Goal: Communication & Community: Answer question/provide support

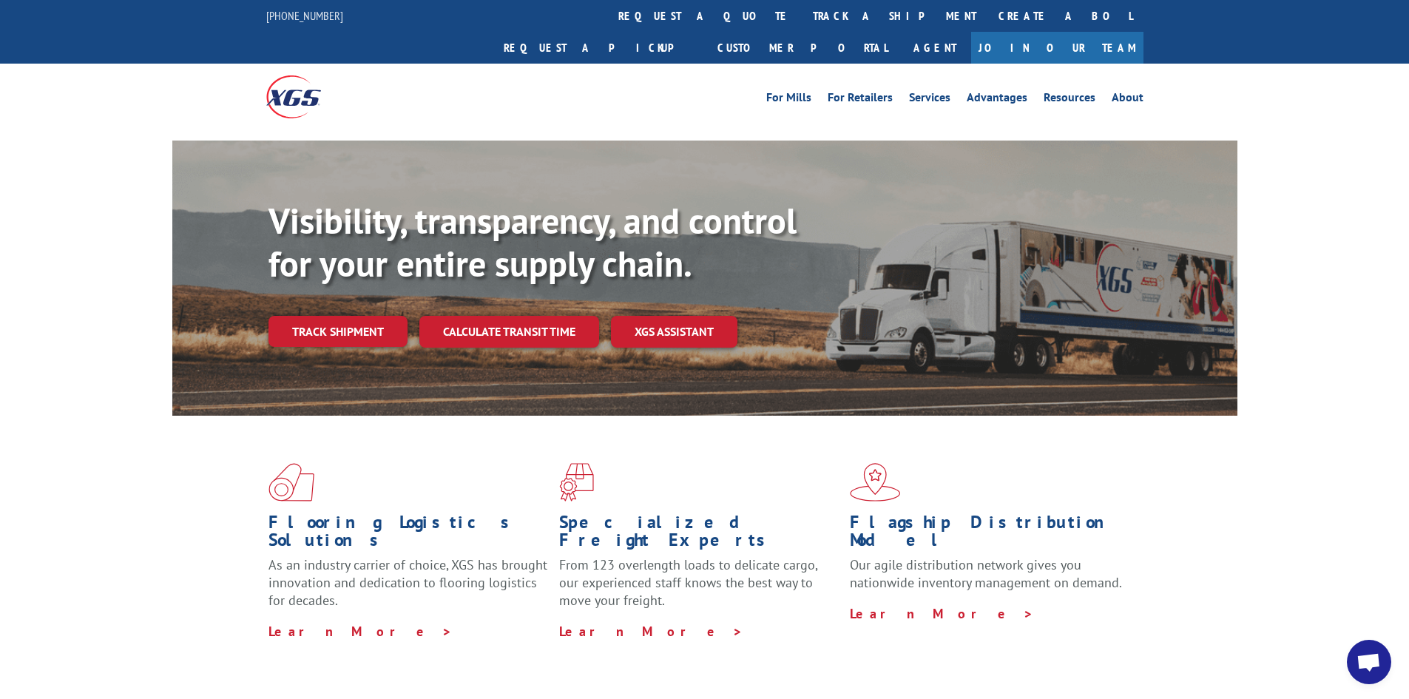
click at [1355, 662] on span "Open chat" at bounding box center [1368, 662] width 44 height 44
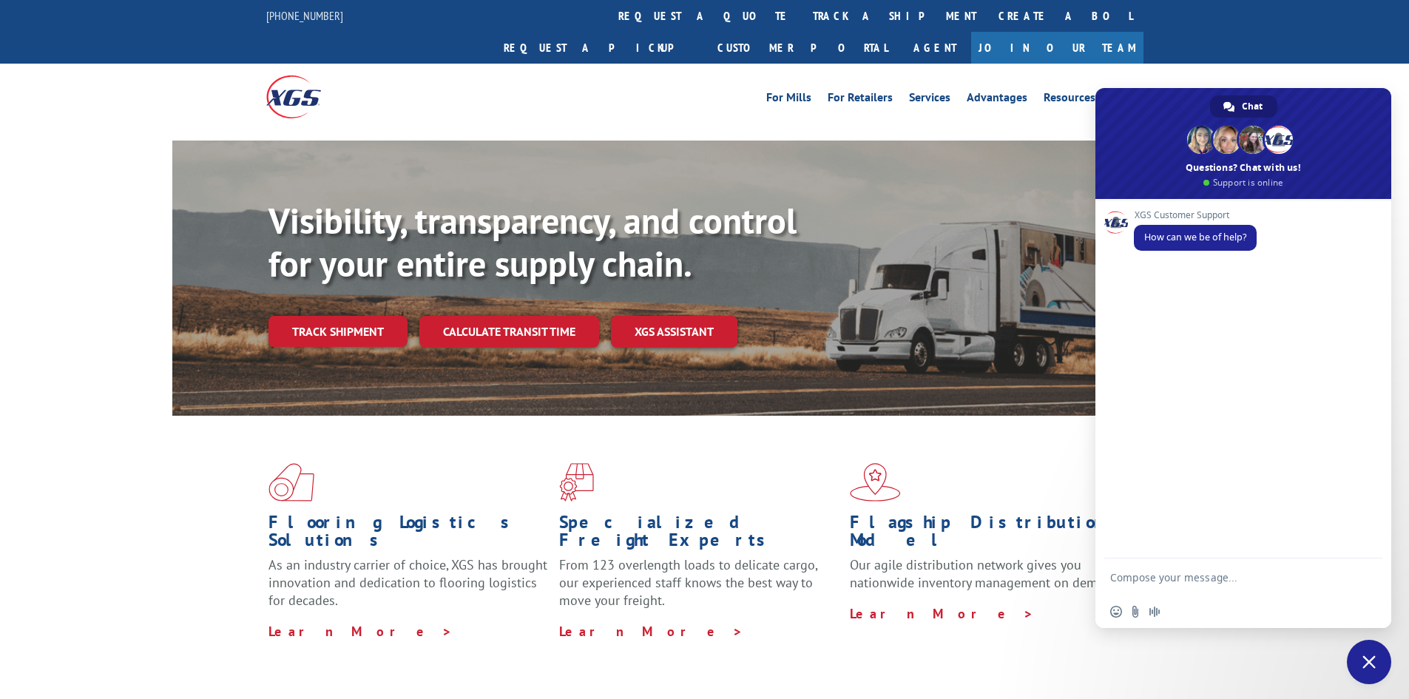
click at [1220, 580] on textarea "Compose your message..." at bounding box center [1228, 576] width 237 height 37
type textarea "Can you please give me an update on BG1003046925"
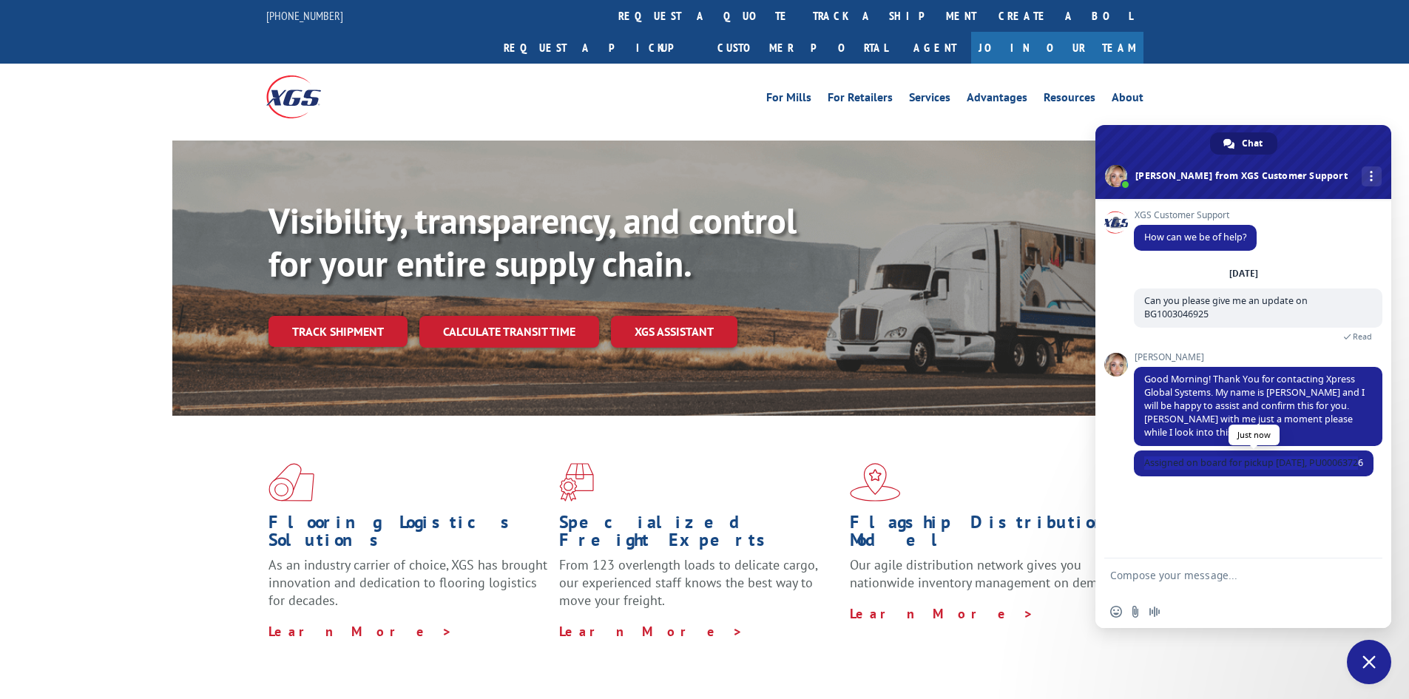
drag, startPoint x: 1363, startPoint y: 464, endPoint x: 1142, endPoint y: 461, distance: 221.1
click at [1142, 463] on span "Assigned on board for pickup [DATE], PU00063726" at bounding box center [1254, 463] width 240 height 26
copy span "Assigned on board for pickup [DATE], PU00063726"
click at [1188, 558] on div at bounding box center [1243, 576] width 296 height 37
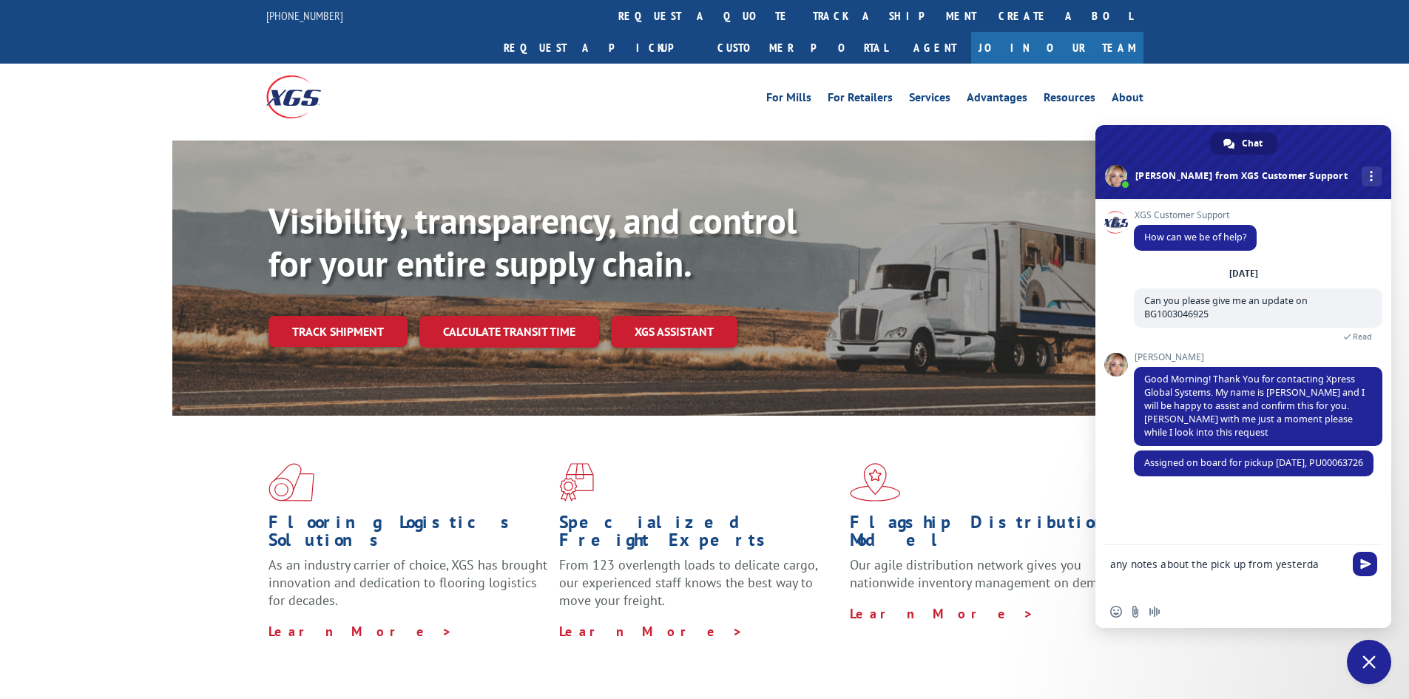
type textarea "any notes about the pick up from [DATE]"
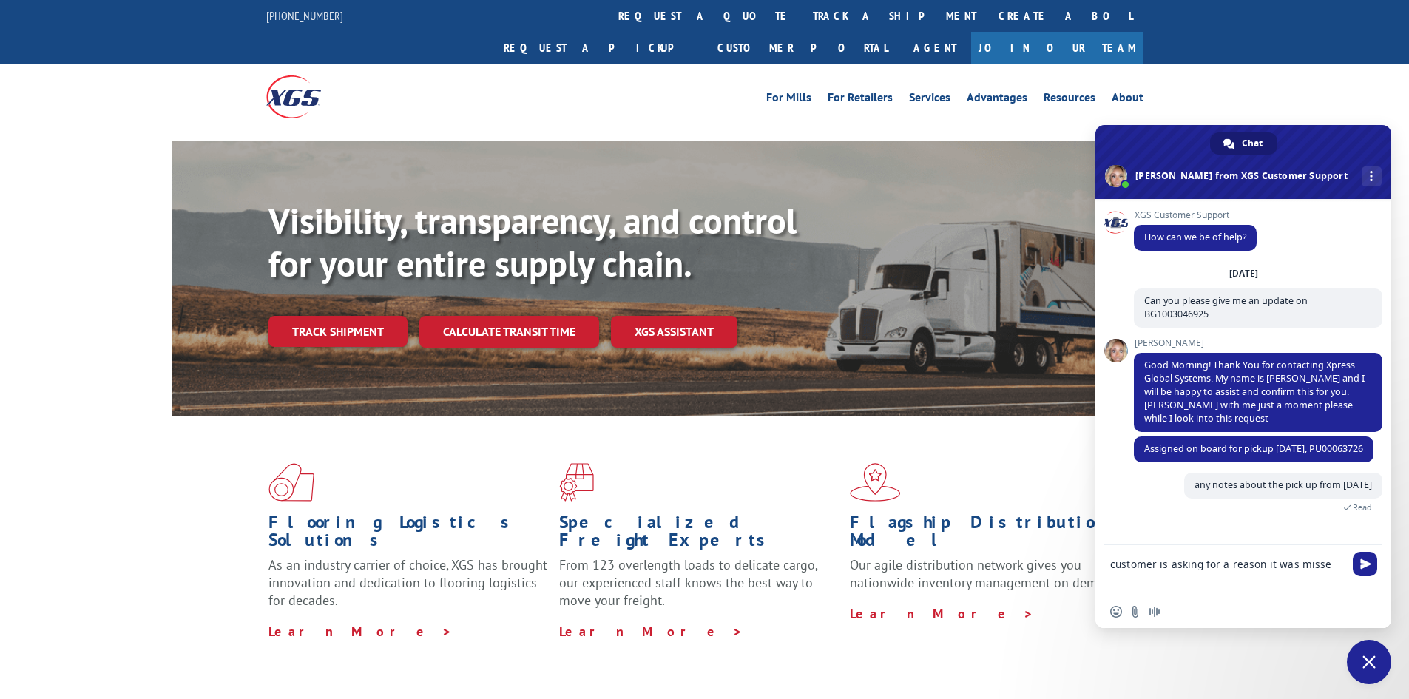
type textarea "customer is asking for a reason it was missed"
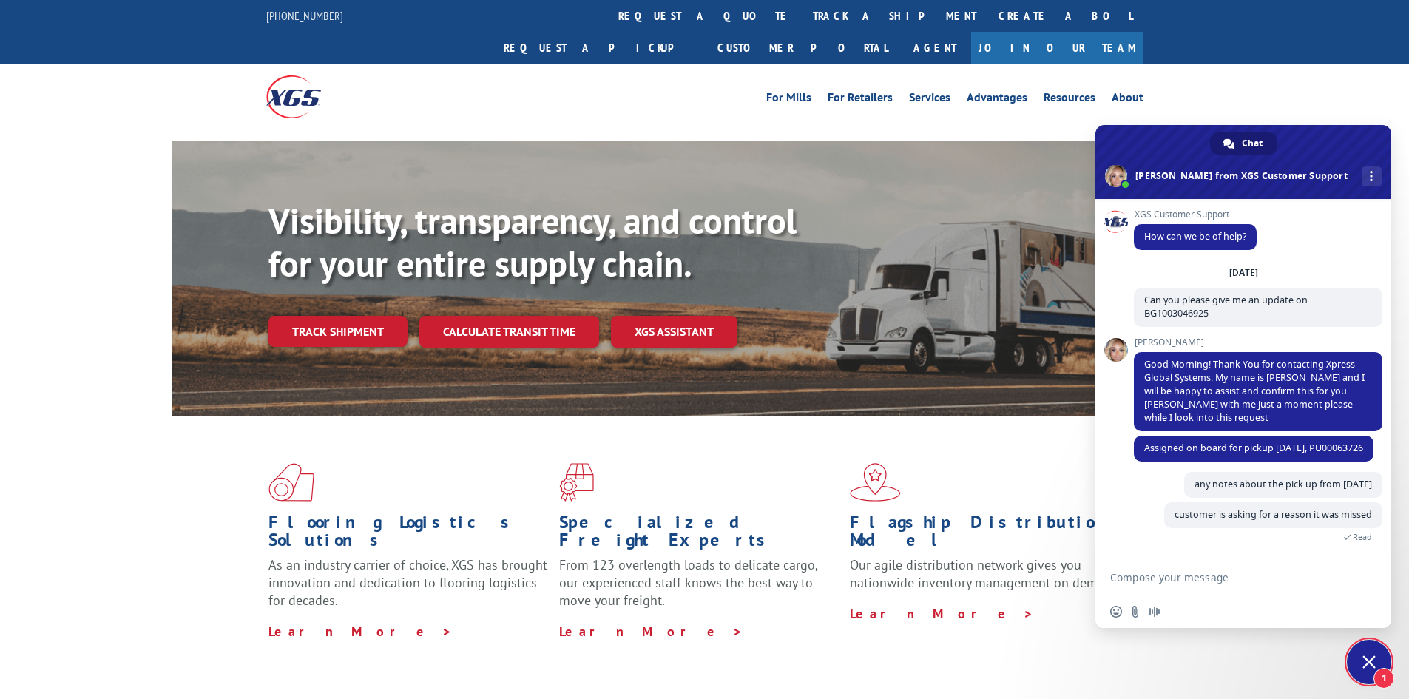
scroll to position [52, 0]
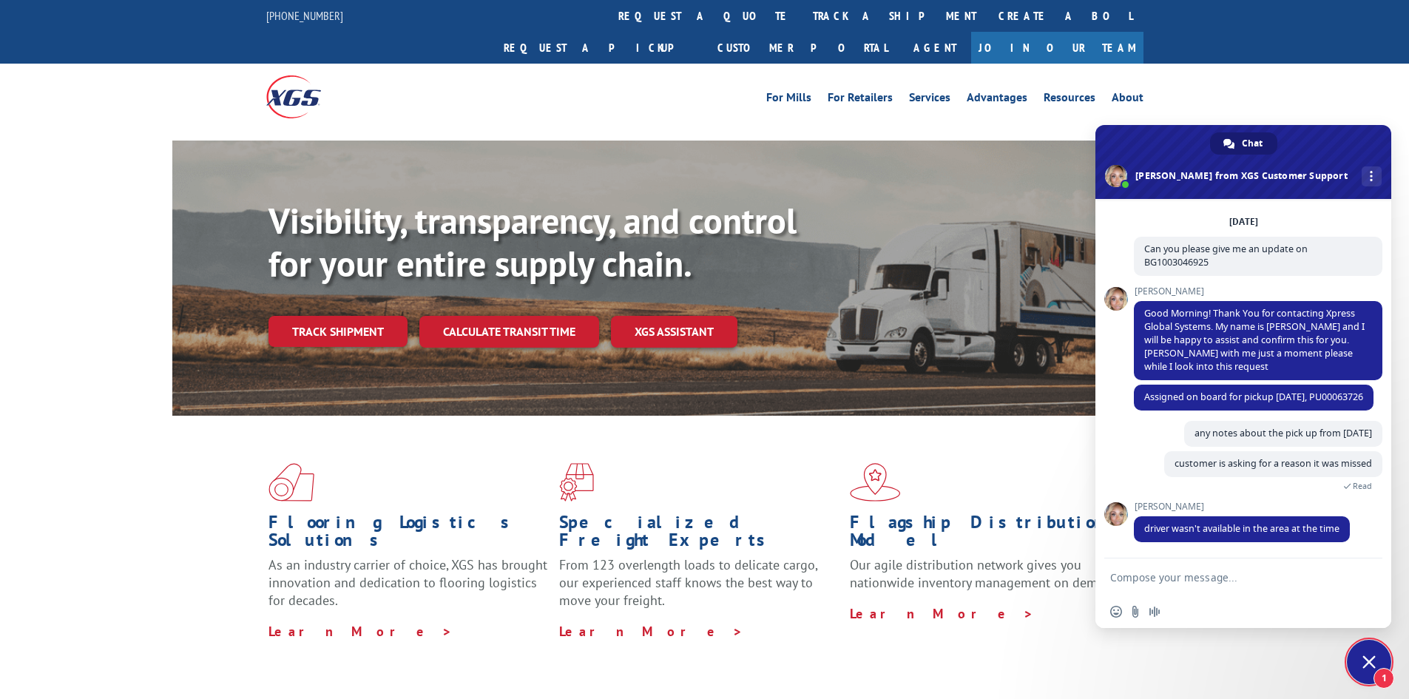
click at [1139, 580] on textarea "Compose your message..." at bounding box center [1228, 576] width 237 height 37
type textarea "thanks [PERSON_NAME]"
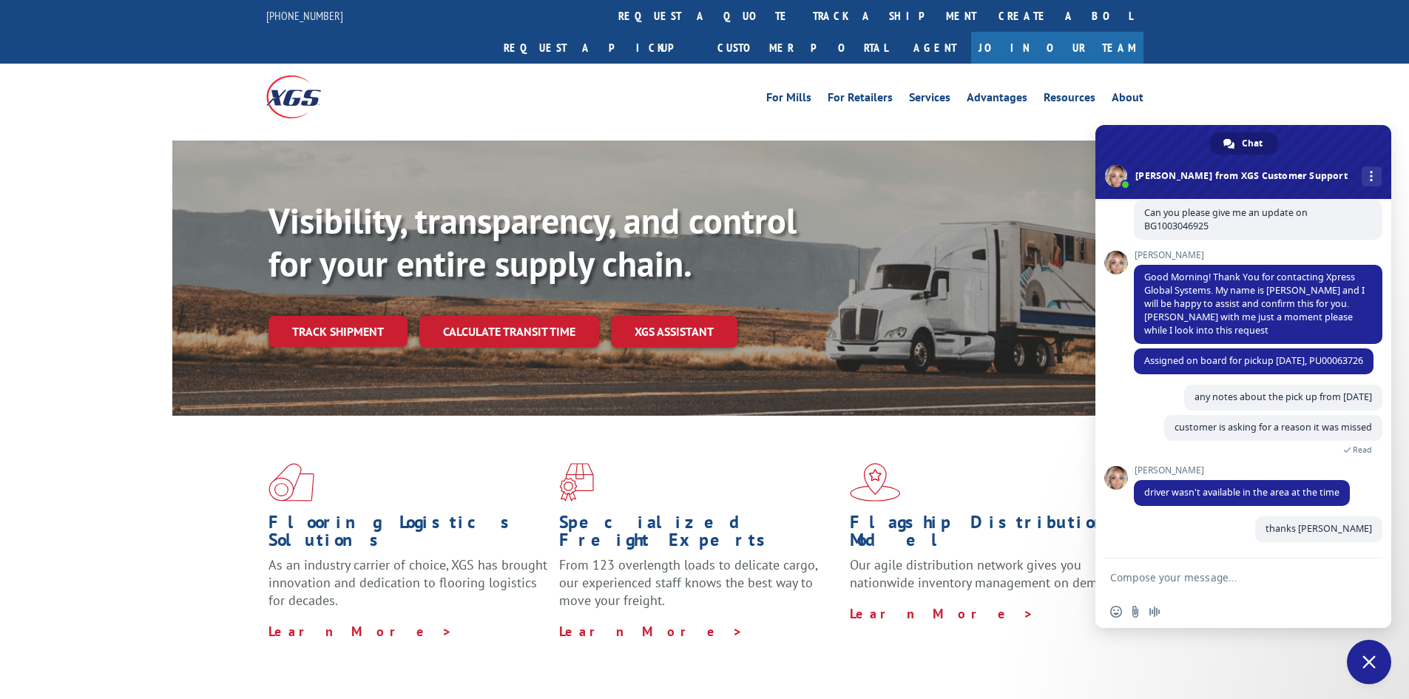
scroll to position [88, 0]
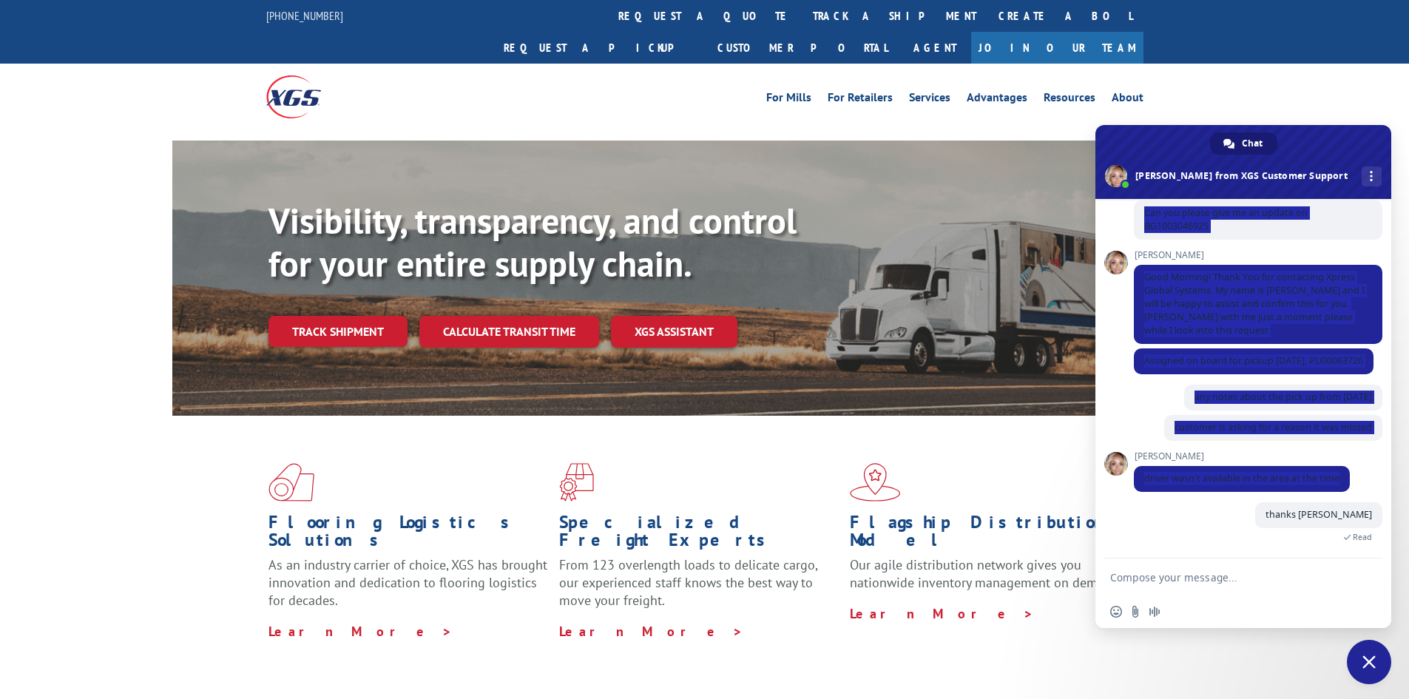
drag, startPoint x: 1349, startPoint y: 479, endPoint x: 1116, endPoint y: 481, distance: 232.9
click at [1116, 481] on div "XGS Customer Support How can we be of help? [DATE] Can you please give me an up…" at bounding box center [1243, 378] width 296 height 359
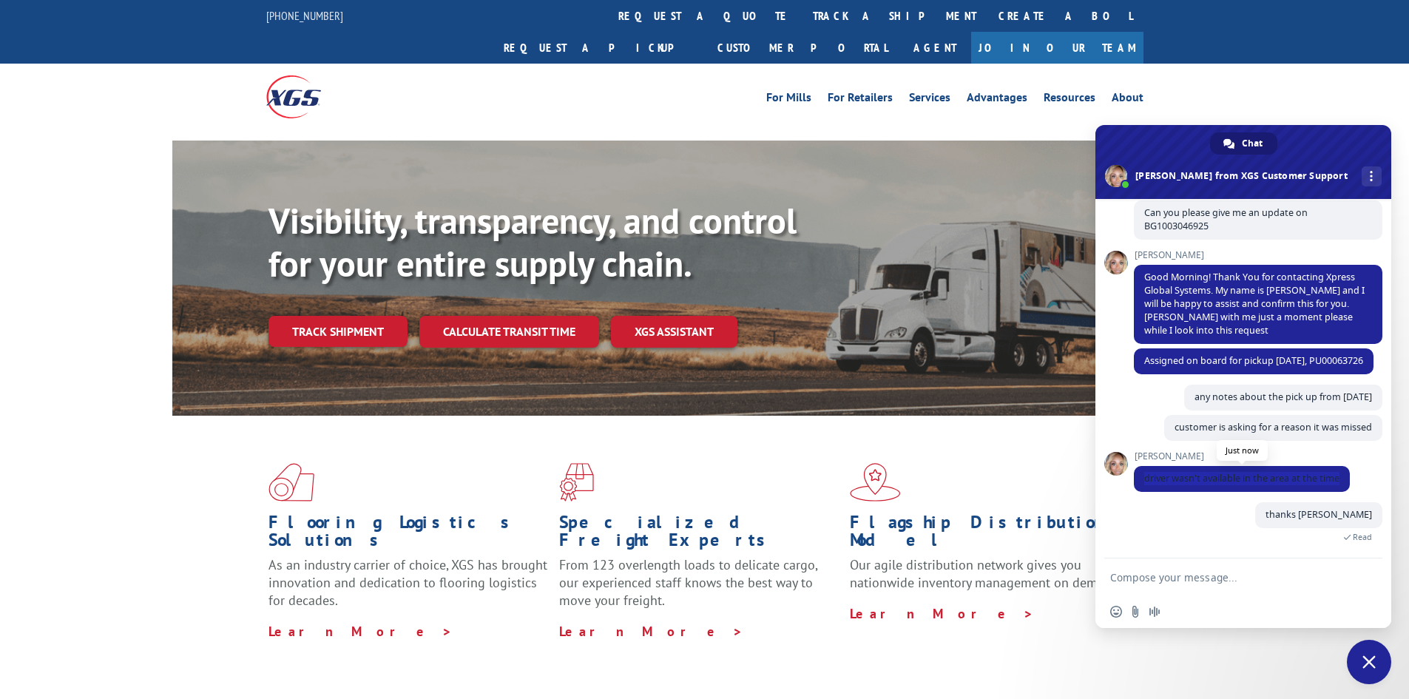
drag, startPoint x: 1141, startPoint y: 479, endPoint x: 1339, endPoint y: 485, distance: 198.2
click at [1339, 485] on span "driver wasn't available in the area at the time" at bounding box center [1242, 479] width 216 height 26
copy span "driver wasn't available in the area at the time"
